Goal: Task Accomplishment & Management: Manage account settings

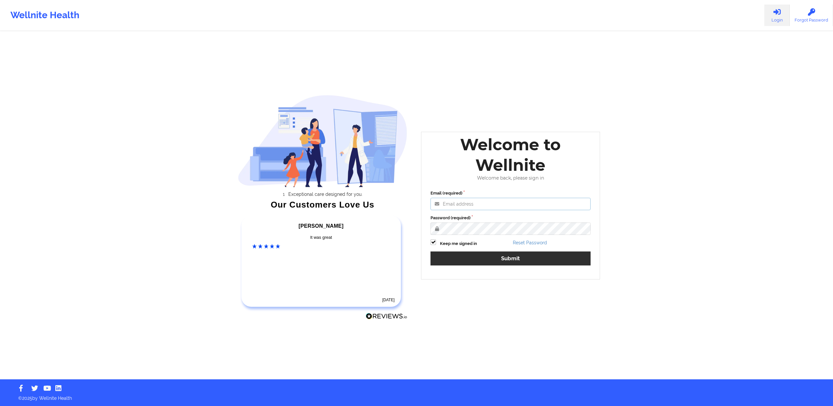
type input "[EMAIL_ADDRESS][DOMAIN_NAME]"
click at [518, 258] on button "Submit" at bounding box center [511, 259] width 160 height 14
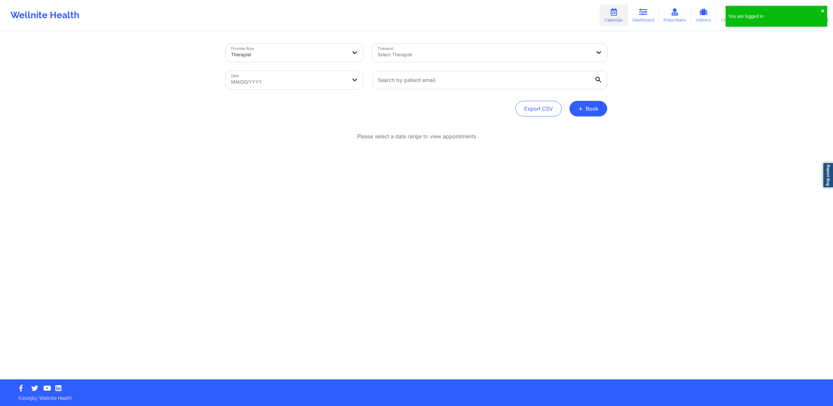
click at [463, 158] on div "Please select a date range to view appointments" at bounding box center [416, 158] width 381 height 50
click at [447, 139] on p "Please select a date range to view appointments" at bounding box center [416, 136] width 119 height 7
select select "2025-8"
select select "2025-9"
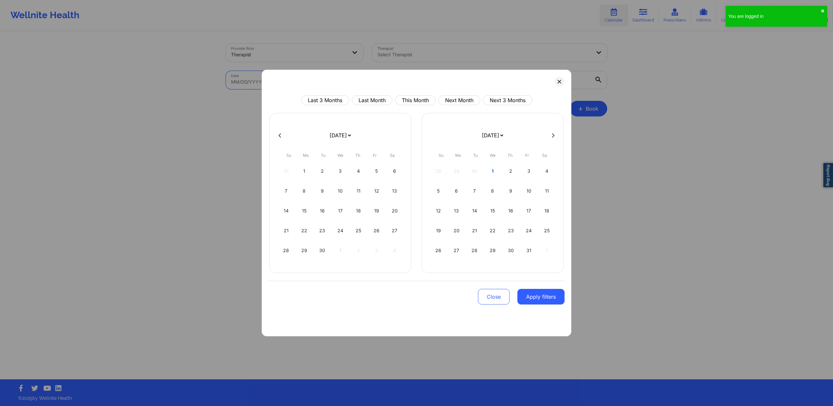
click at [325, 80] on body "You are logged in ✖︎ Wellnite Health Calendar Dashboard Prescribers Admins Coac…" at bounding box center [416, 203] width 833 height 406
click at [420, 101] on button "This Month" at bounding box center [415, 100] width 41 height 10
select select "2025-9"
select select "2025-10"
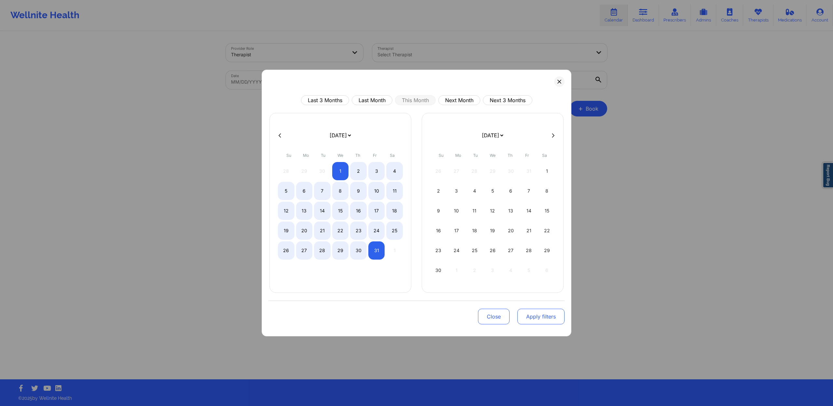
click at [542, 315] on button "Apply filters" at bounding box center [540, 317] width 47 height 16
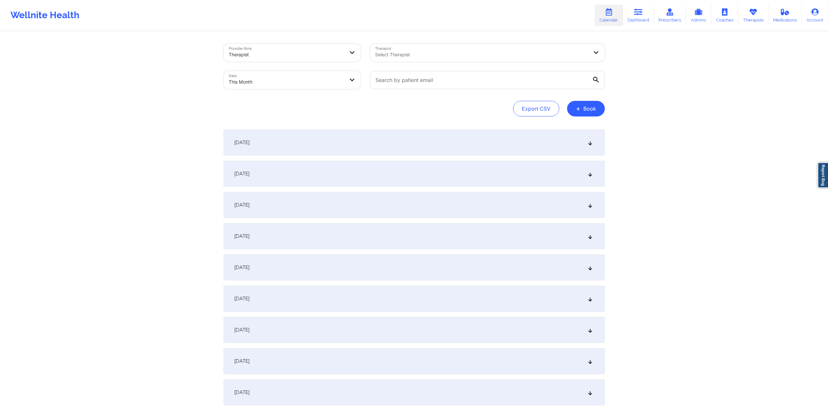
click at [390, 138] on div "[DATE]" at bounding box center [414, 143] width 381 height 26
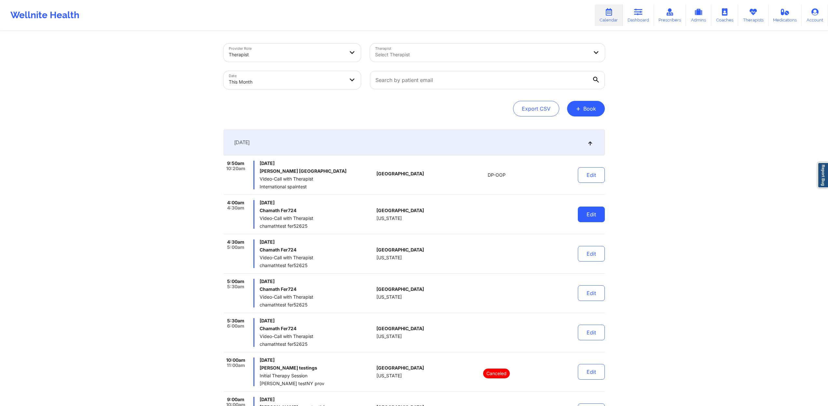
click at [593, 217] on button "Edit" at bounding box center [591, 215] width 27 height 16
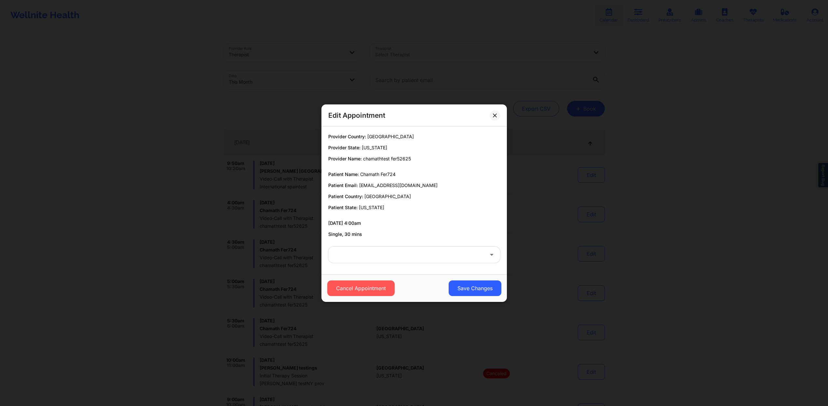
click at [403, 254] on div at bounding box center [409, 255] width 150 height 8
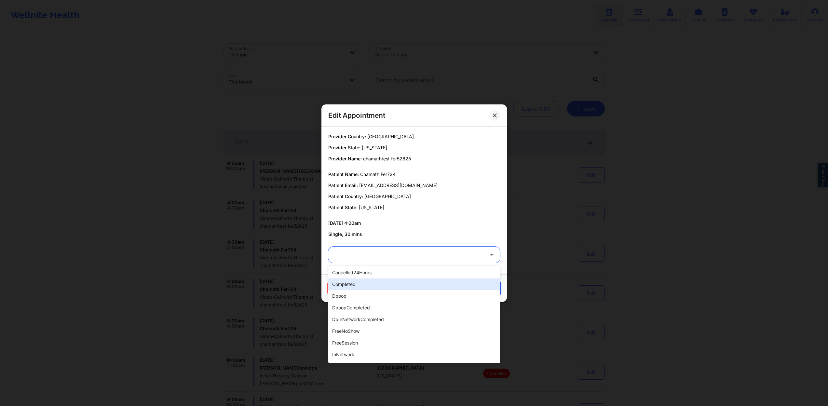
click at [400, 284] on div "completed" at bounding box center [414, 285] width 172 height 12
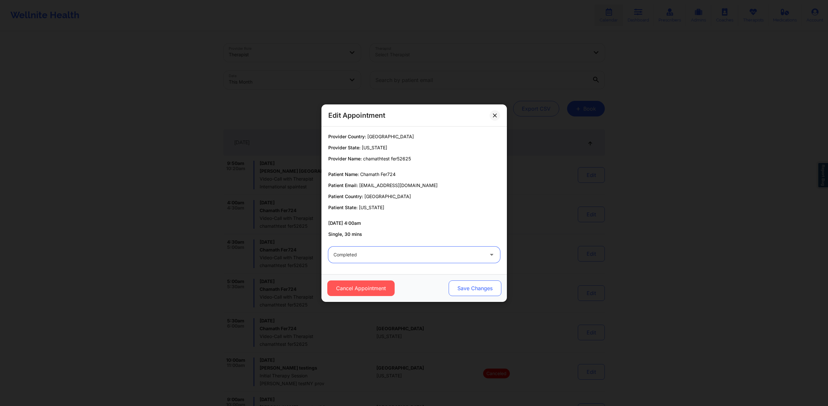
click at [467, 287] on button "Save Changes" at bounding box center [474, 289] width 53 height 16
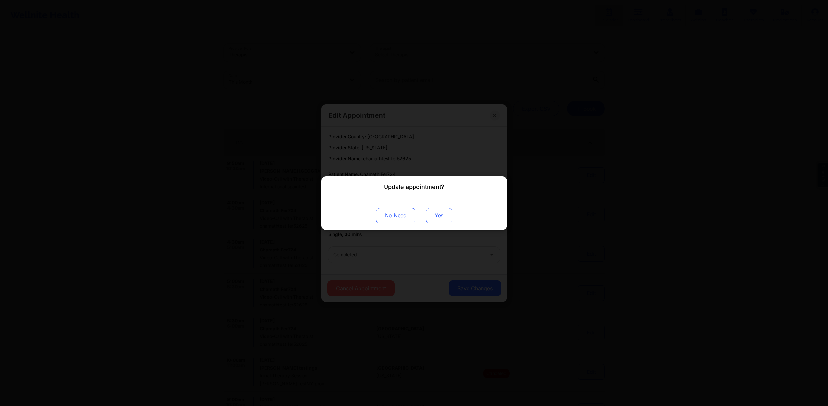
click at [444, 220] on button "Yes" at bounding box center [439, 216] width 26 height 16
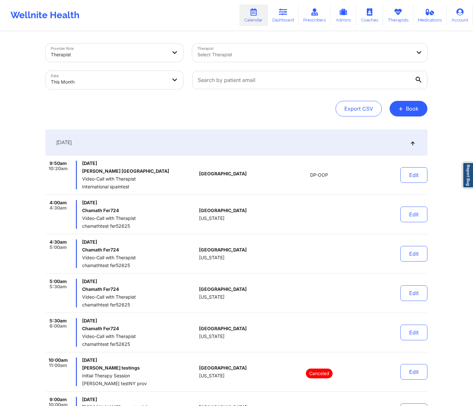
click at [425, 213] on button "Edit" at bounding box center [413, 215] width 27 height 16
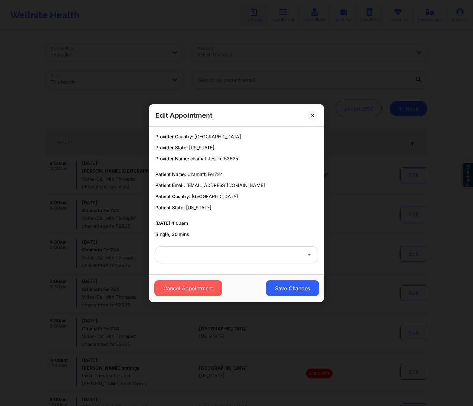
click at [266, 262] on div at bounding box center [230, 255] width 141 height 16
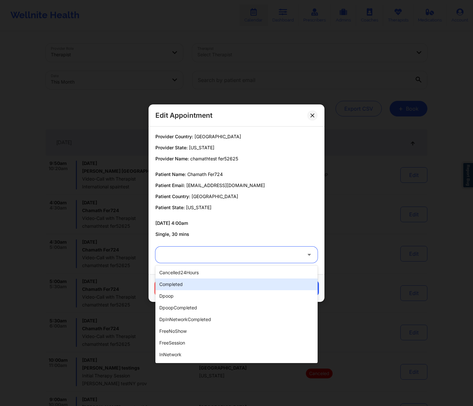
click at [246, 286] on div "completed" at bounding box center [236, 285] width 162 height 12
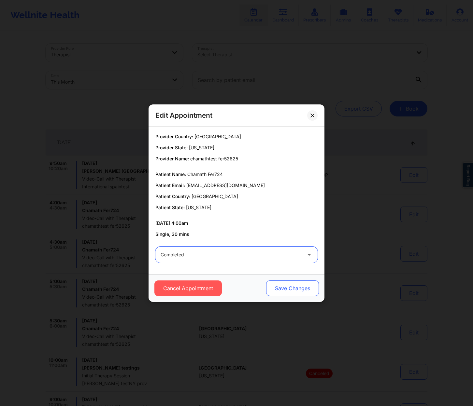
click at [295, 286] on button "Save Changes" at bounding box center [292, 289] width 53 height 16
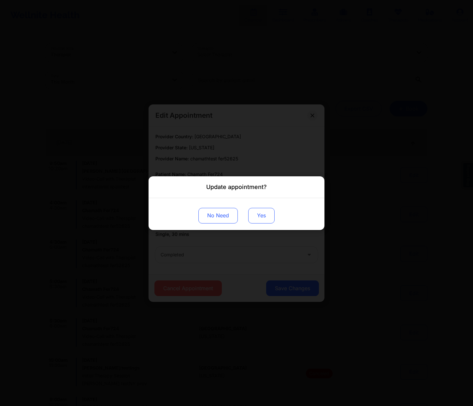
click at [259, 214] on button "Yes" at bounding box center [261, 216] width 26 height 16
